Goal: Information Seeking & Learning: Learn about a topic

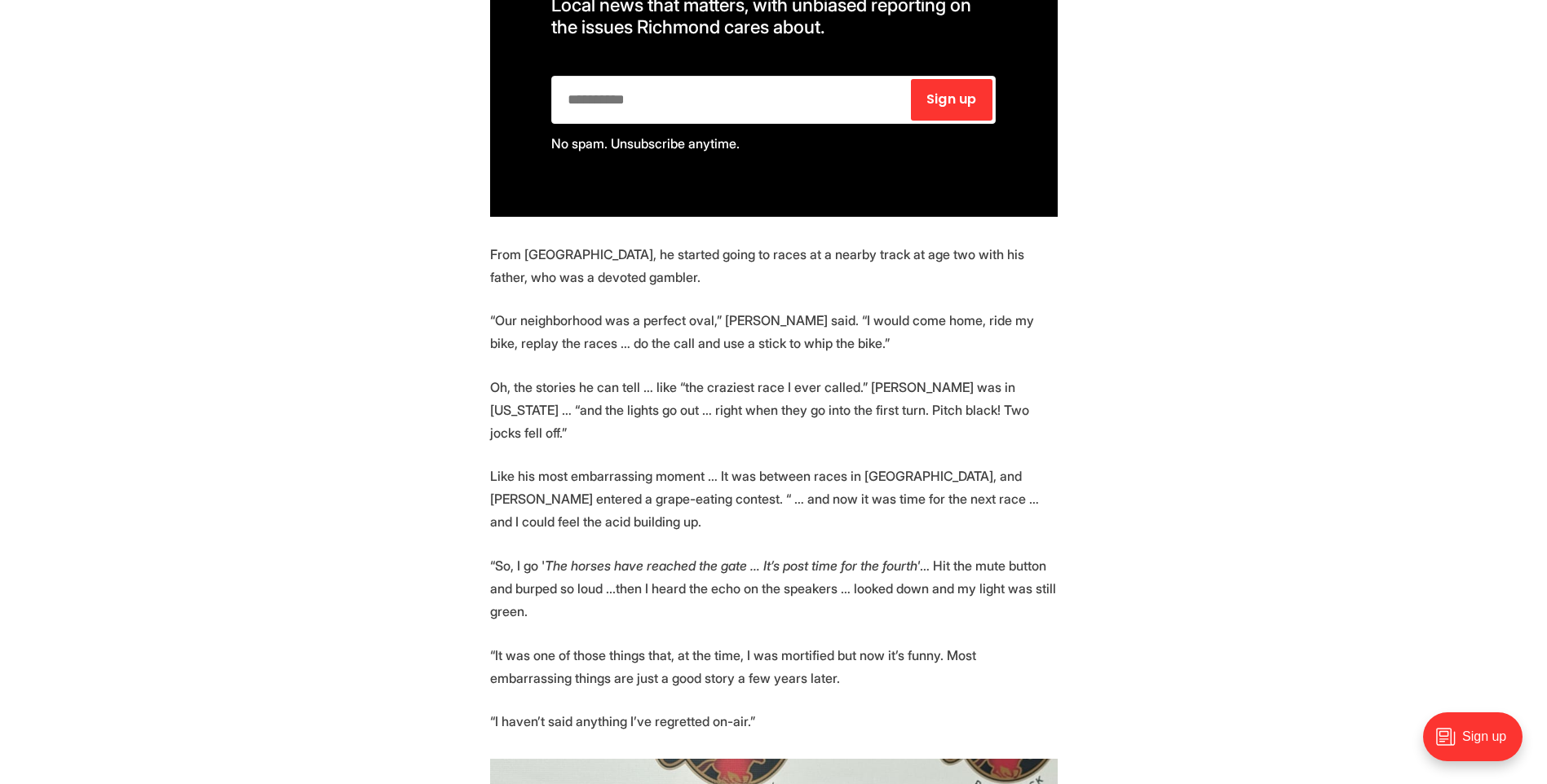
scroll to position [1858, 0]
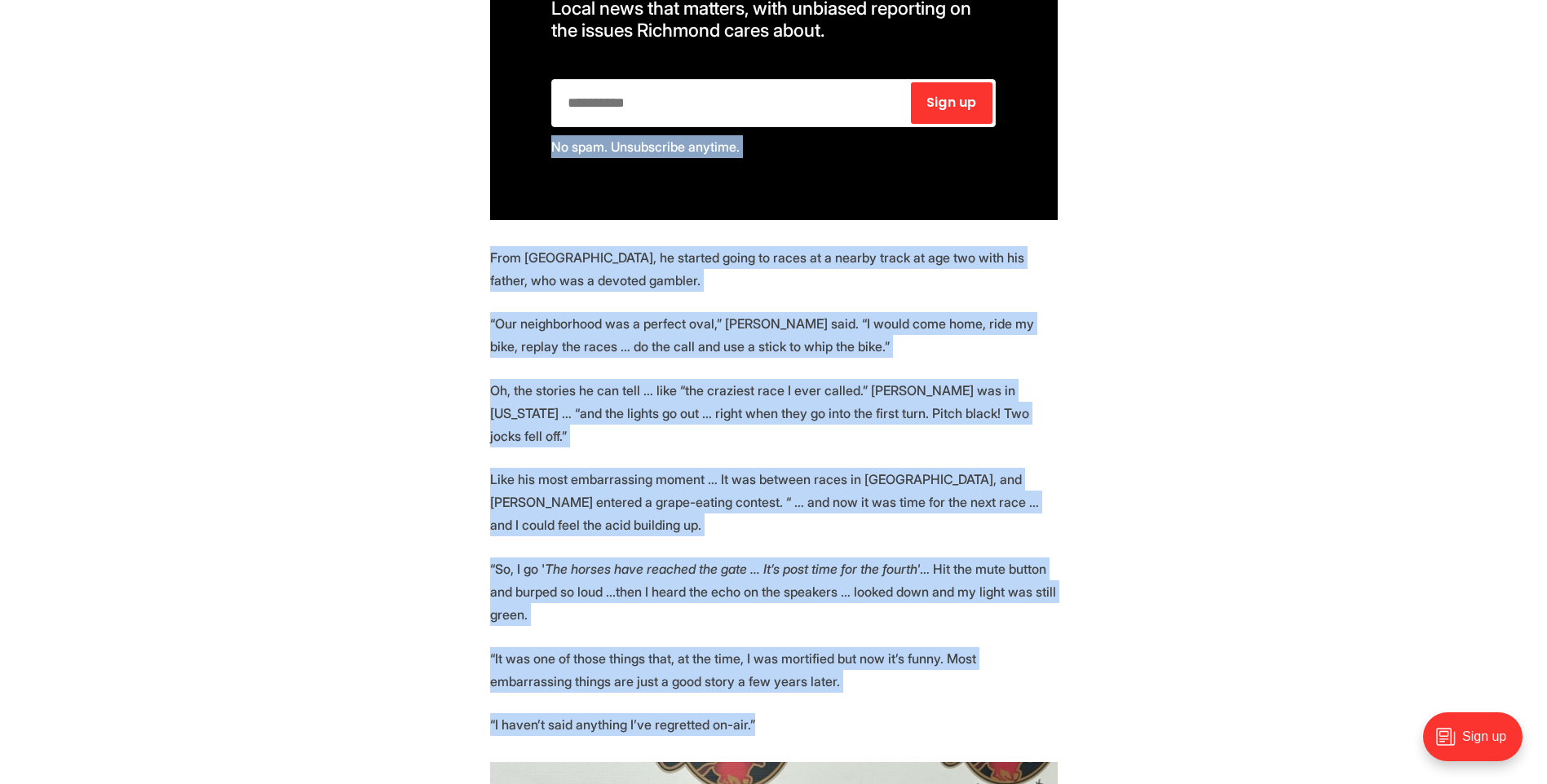
drag, startPoint x: 1311, startPoint y: 235, endPoint x: 1293, endPoint y: 661, distance: 426.4
click at [1293, 661] on section "📝 [PERSON_NAME] wrote for Richmond newspapers for more than 50 years, and is in…" at bounding box center [773, 777] width 1547 height 3593
click at [1379, 640] on section "📝 [PERSON_NAME] wrote for Richmond newspapers for more than 50 years, and is in…" at bounding box center [773, 777] width 1547 height 3593
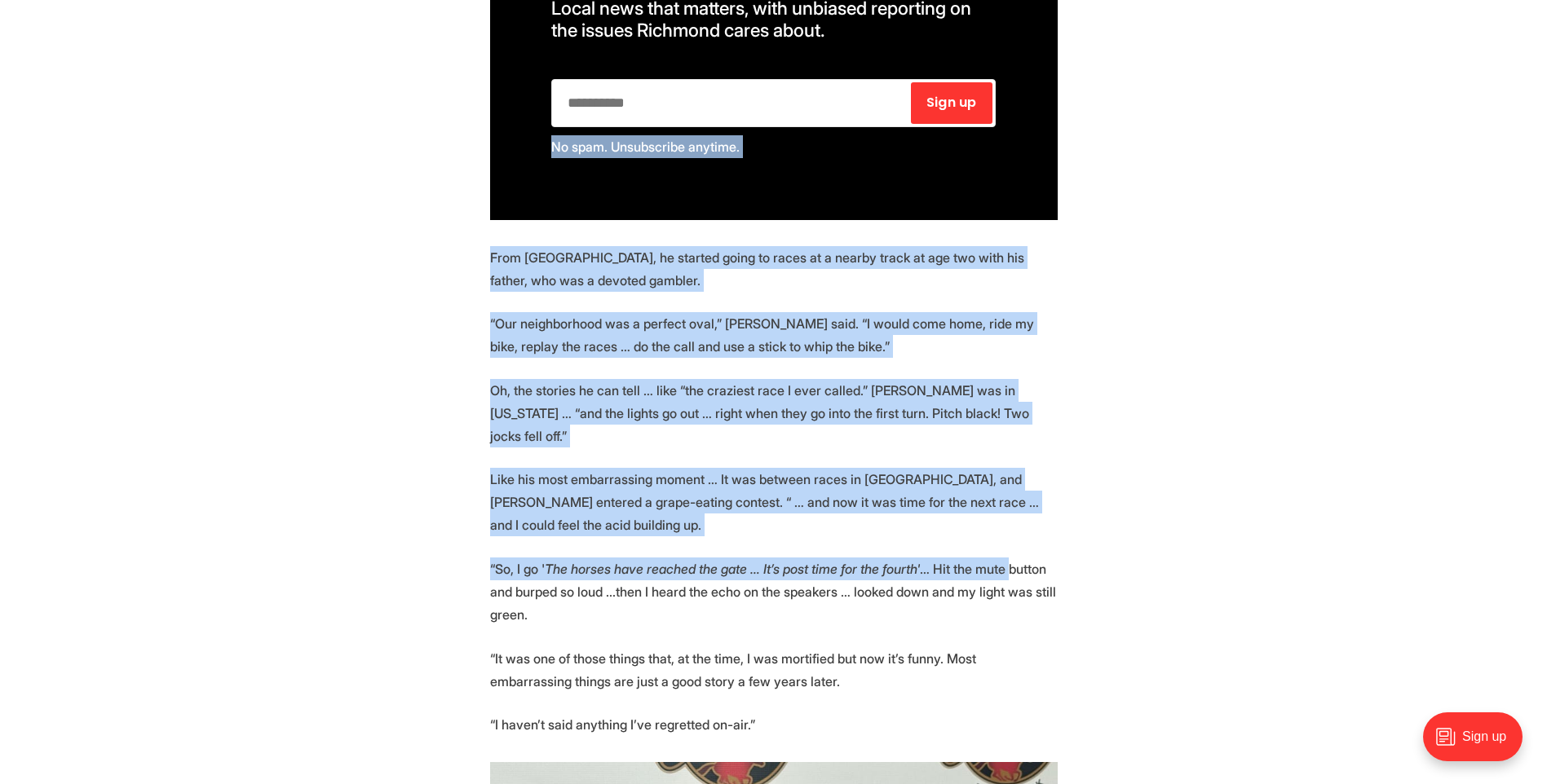
drag, startPoint x: 1310, startPoint y: 176, endPoint x: 1343, endPoint y: 521, distance: 346.6
click at [1343, 521] on section "📝 [PERSON_NAME] wrote for Richmond newspapers for more than 50 years, and is in…" at bounding box center [773, 777] width 1547 height 3593
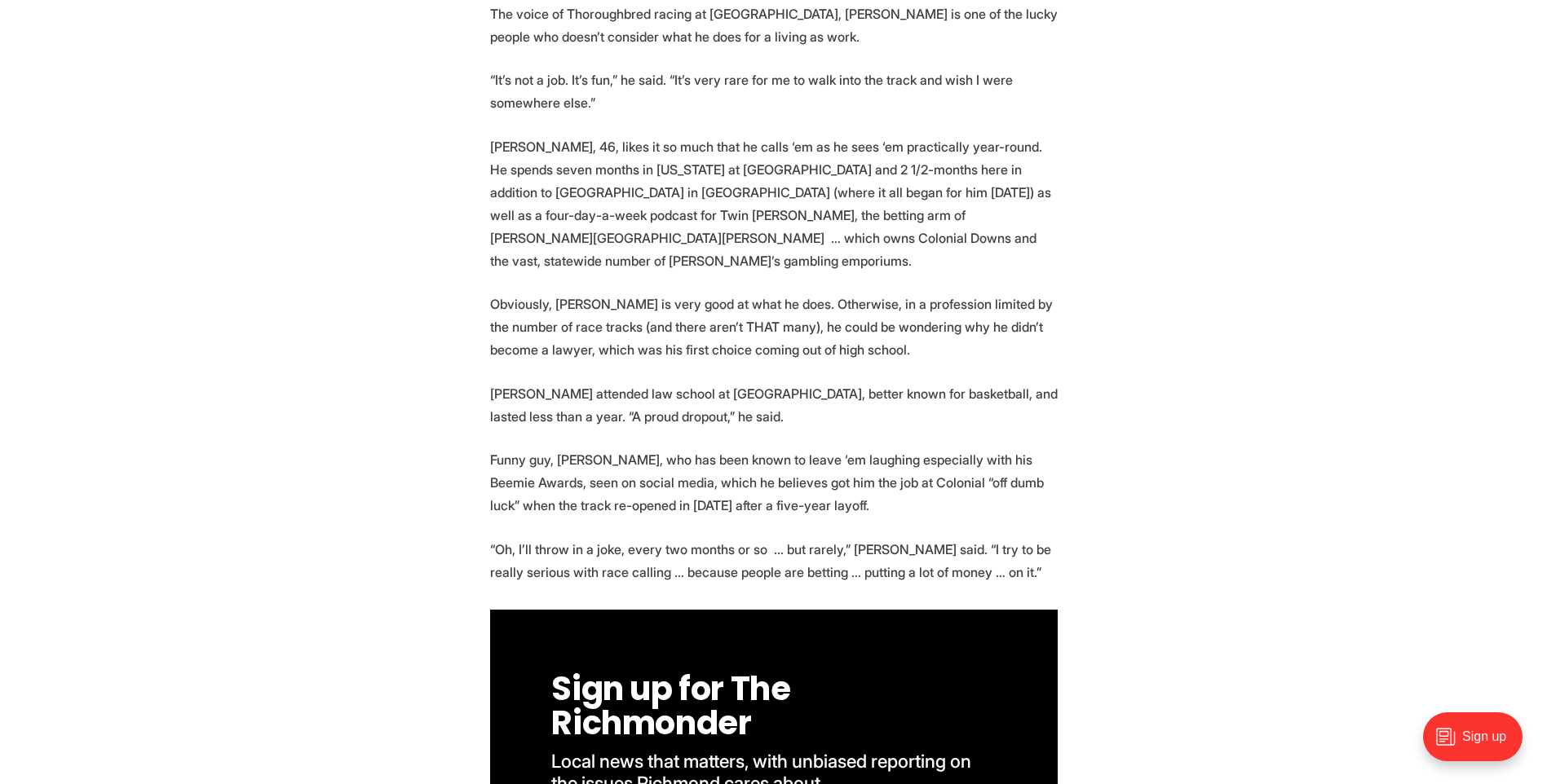
scroll to position [1076, 0]
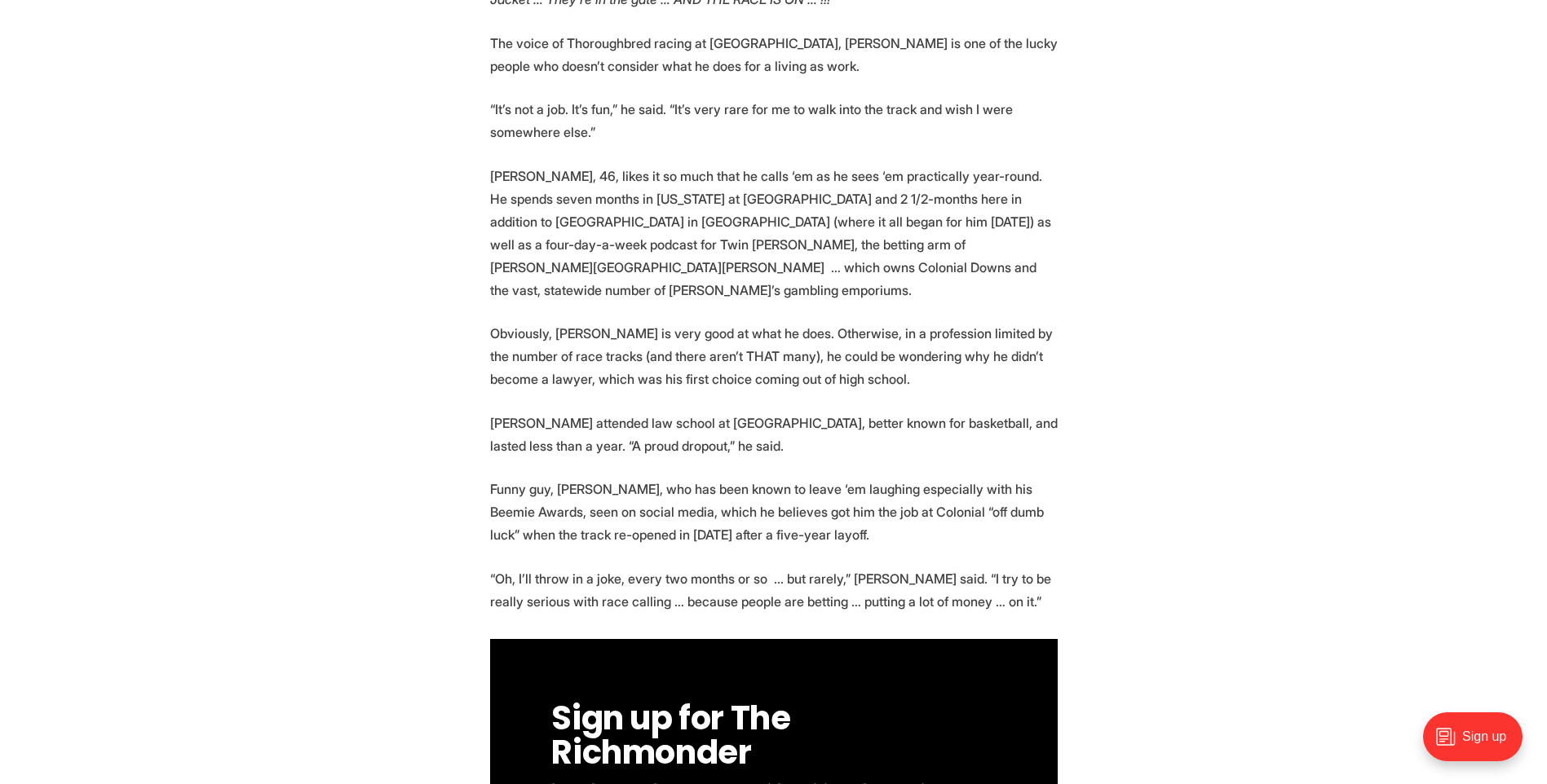
drag, startPoint x: 835, startPoint y: 177, endPoint x: 876, endPoint y: 125, distance: 66.2
drag, startPoint x: 876, startPoint y: 125, endPoint x: 1254, endPoint y: 99, distance: 378.9
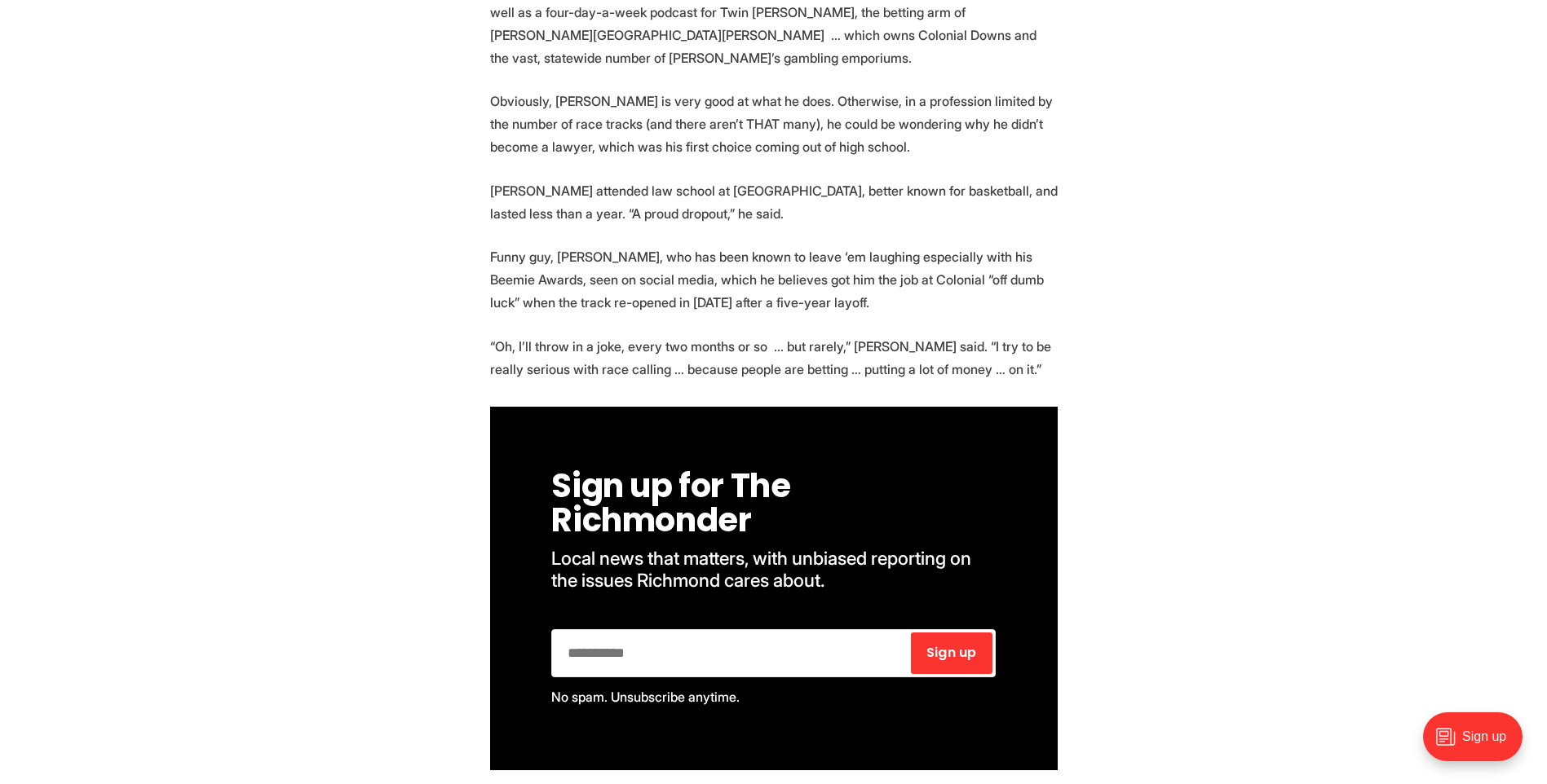
scroll to position [1304, 0]
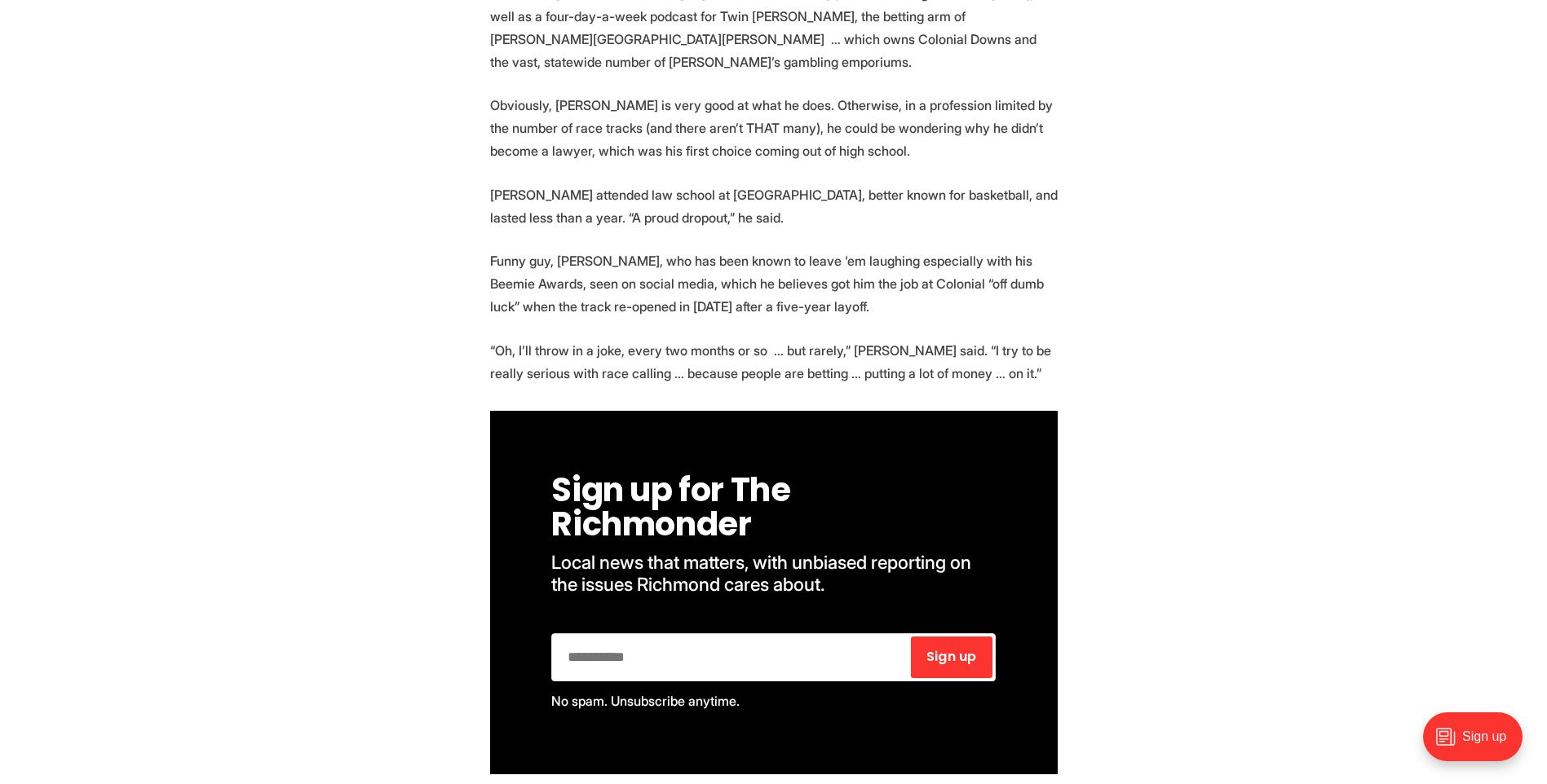
drag, startPoint x: 194, startPoint y: 150, endPoint x: 223, endPoint y: 85, distance: 71.2
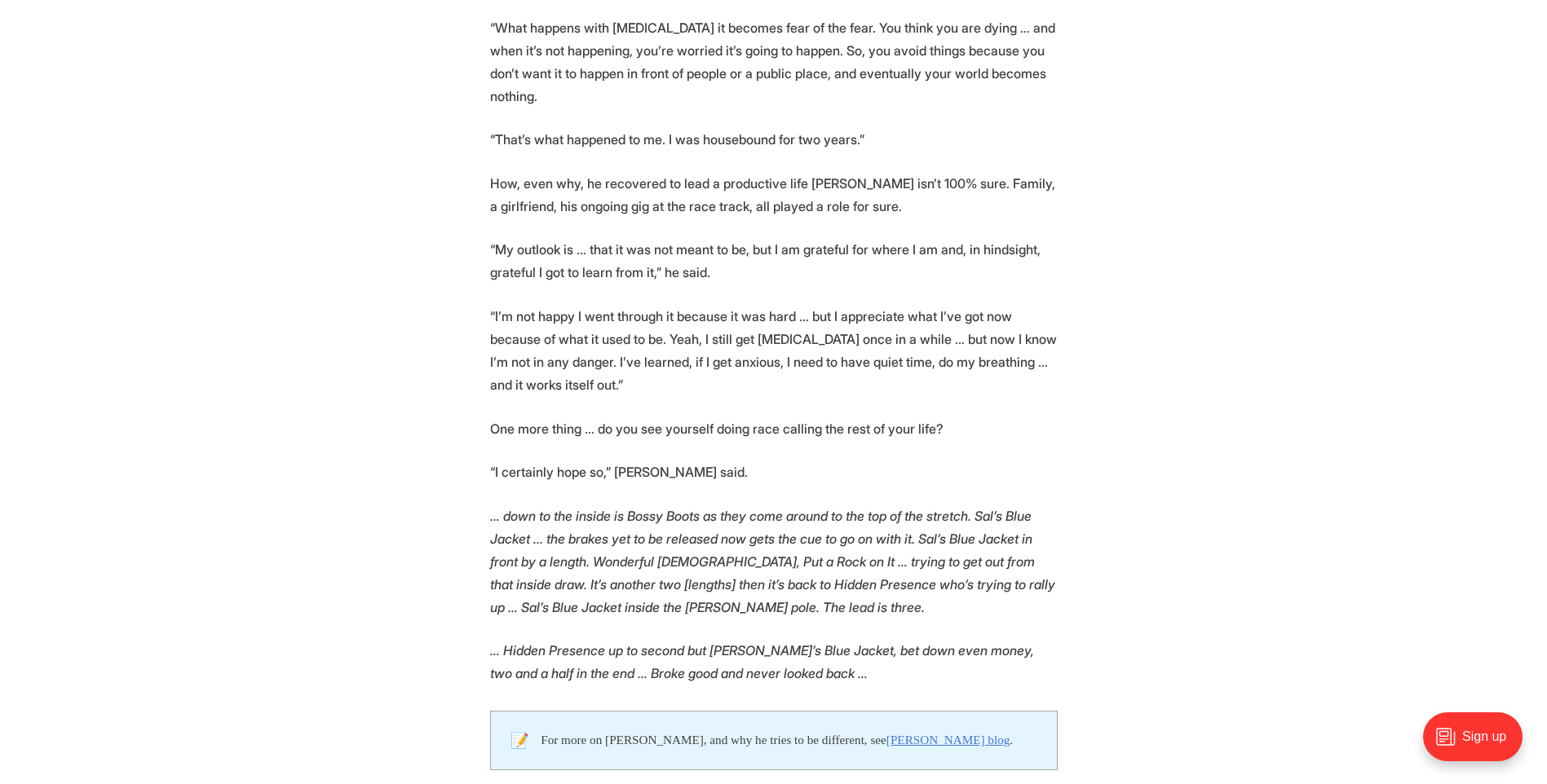
scroll to position [3456, 0]
